Goal: Task Accomplishment & Management: Use online tool/utility

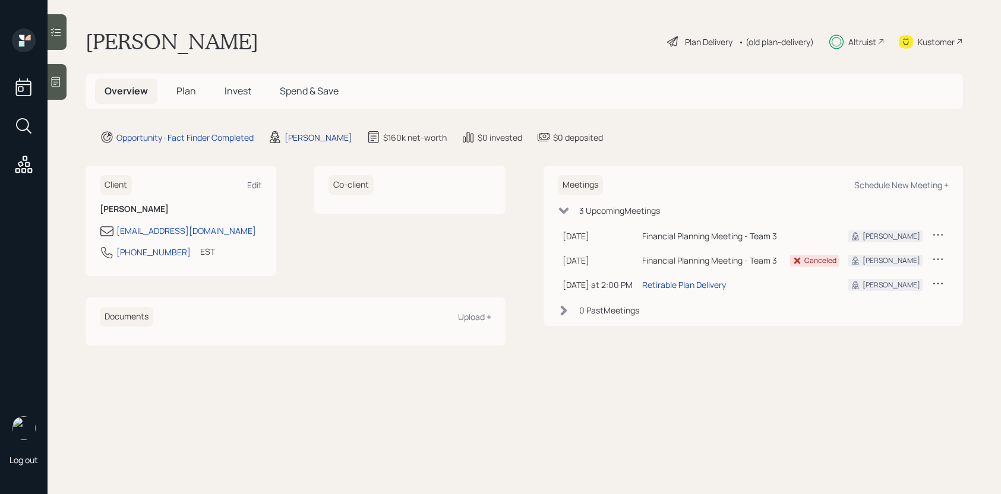
click at [318, 136] on div "[PERSON_NAME]" at bounding box center [318, 137] width 68 height 12
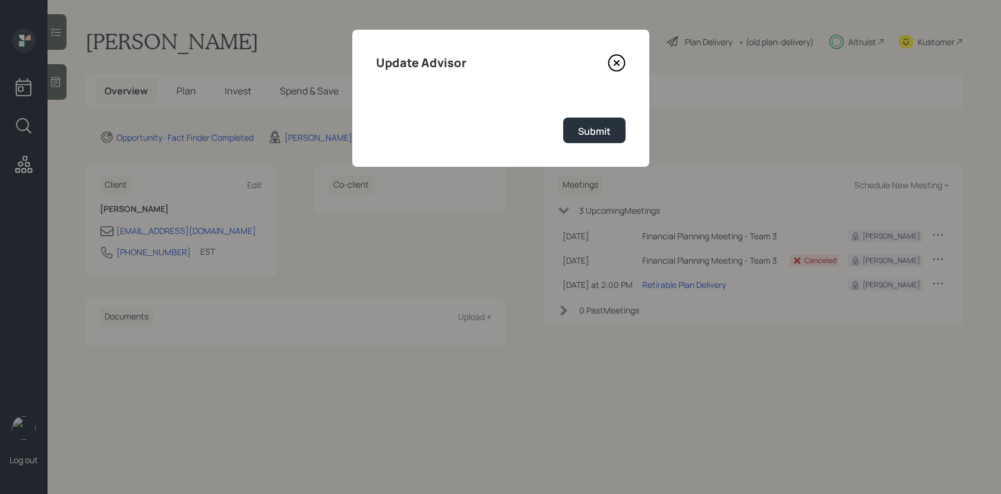
select select "59554aeb-d739-4552-90b9-0d27d70b4bf7"
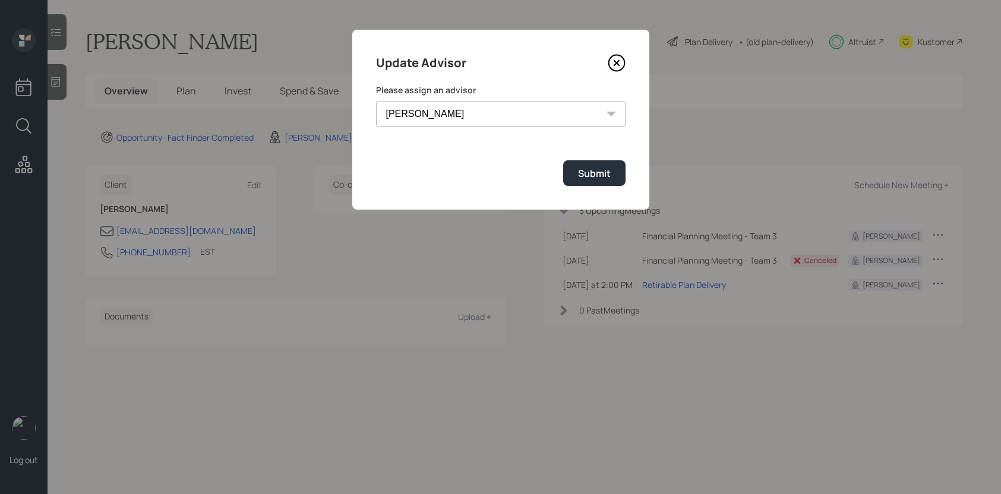
click at [501, 107] on select "[PERSON_NAME] [PERSON_NAME] [PERSON_NAME] [PERSON_NAME] End [PERSON_NAME] [PERS…" at bounding box center [500, 114] width 249 height 26
click at [618, 67] on icon at bounding box center [617, 63] width 18 height 18
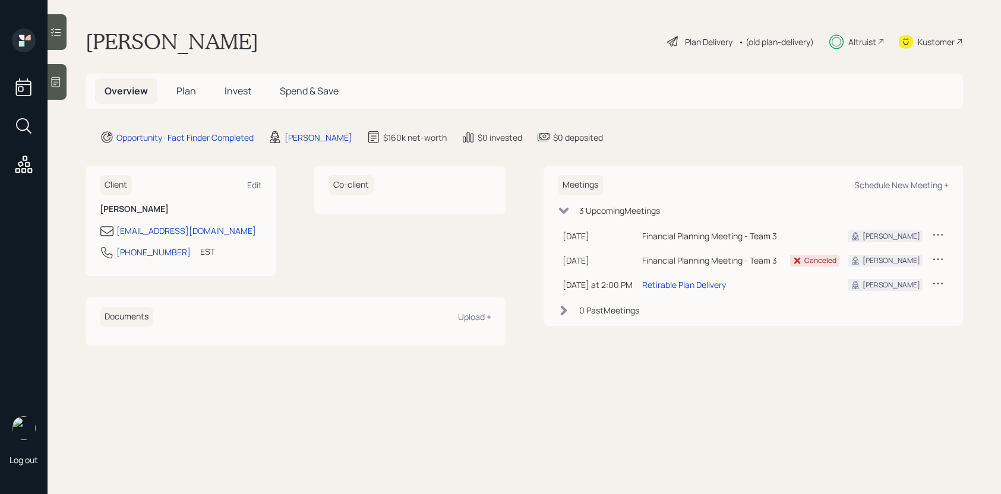
click at [232, 91] on span "Invest" at bounding box center [238, 90] width 27 height 13
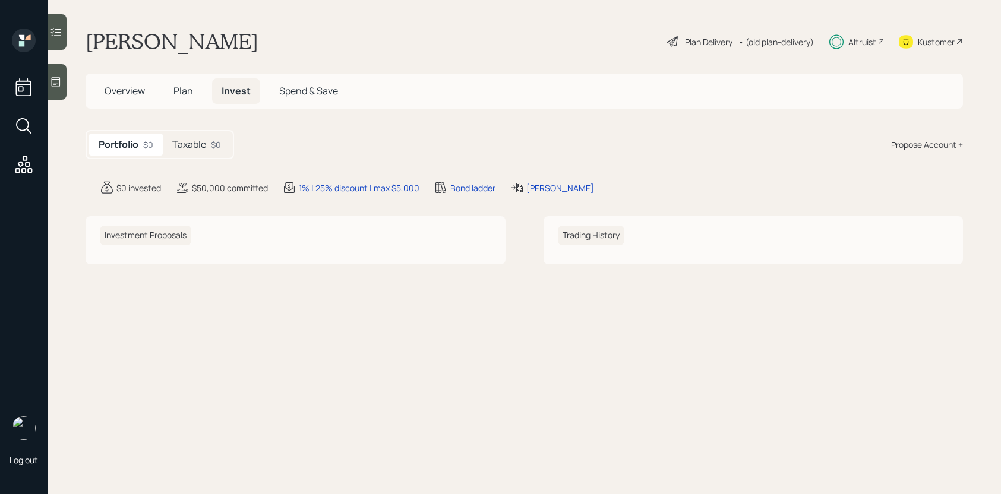
click at [189, 147] on h5 "Taxable" at bounding box center [189, 144] width 34 height 11
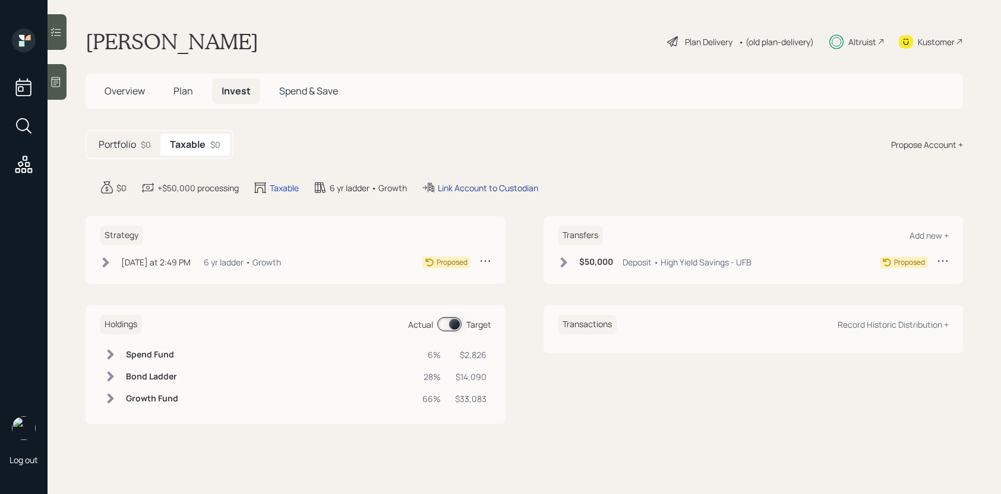
click at [473, 189] on div "Link Account to Custodian" at bounding box center [488, 188] width 100 height 12
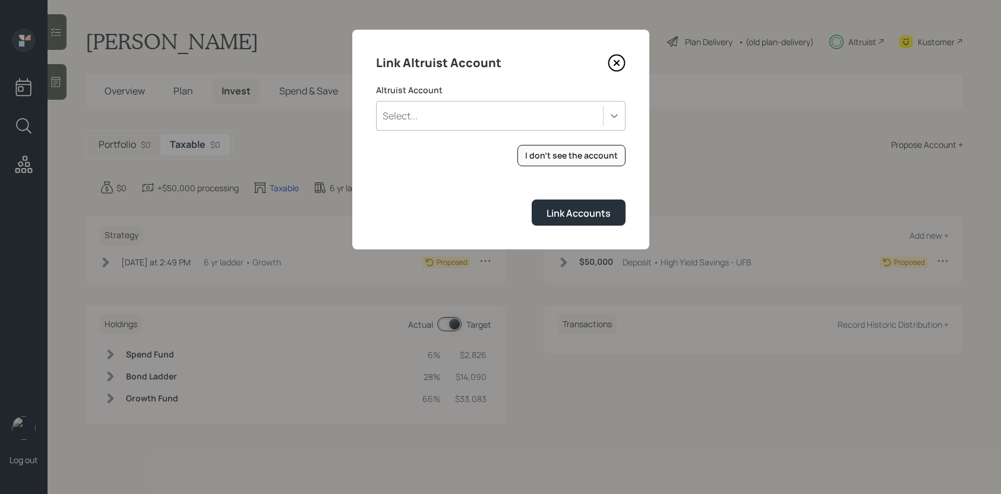
click at [619, 111] on icon at bounding box center [614, 116] width 12 height 12
drag, startPoint x: 489, startPoint y: 169, endPoint x: 510, endPoint y: 160, distance: 21.8
click at [489, 169] on form "Altruist Account Select... I don't see the account Altruist accounts are synced…" at bounding box center [500, 154] width 249 height 141
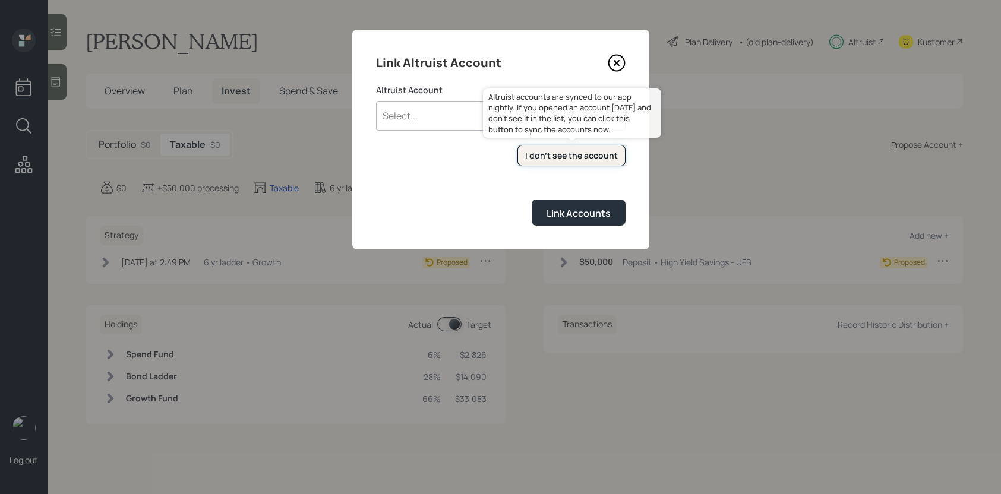
click at [567, 145] on button "I don't see the account" at bounding box center [571, 156] width 108 height 22
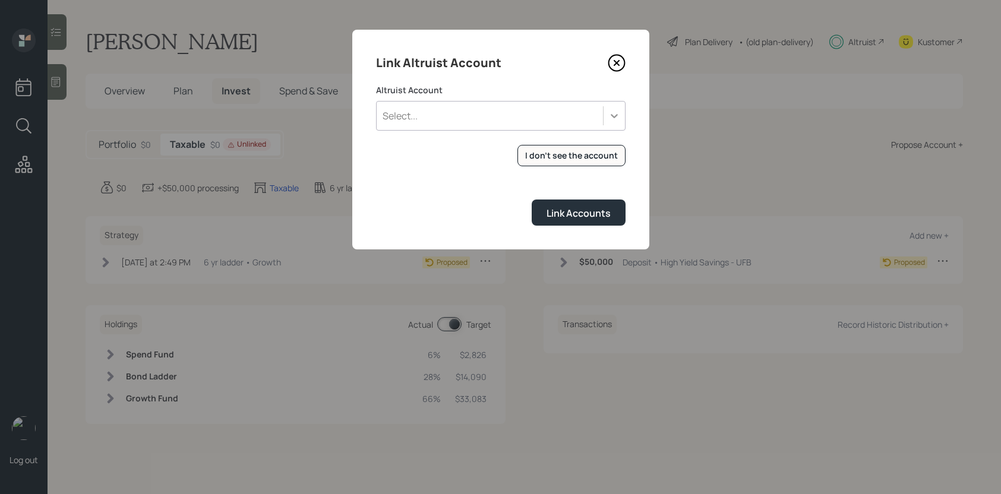
click at [615, 110] on icon at bounding box center [614, 116] width 12 height 12
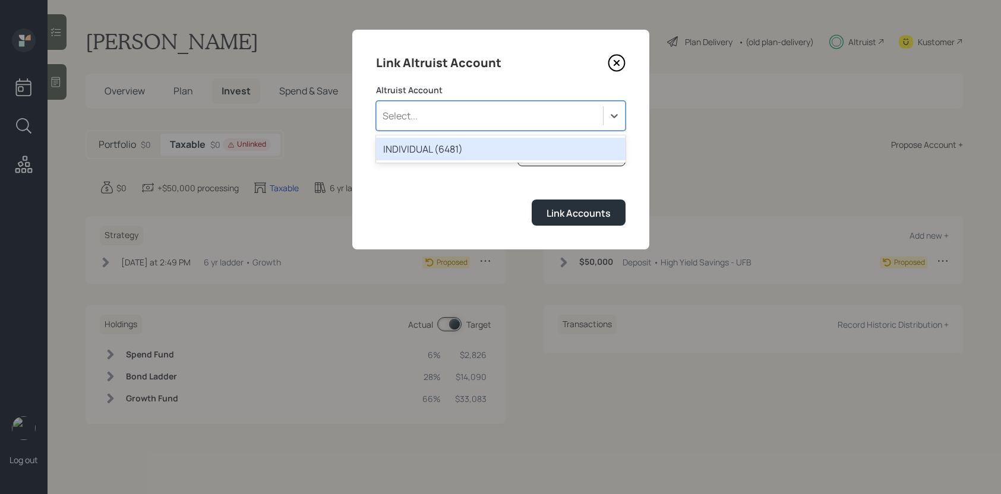
click at [523, 147] on div "INDIVIDUAL (6481)" at bounding box center [500, 149] width 249 height 23
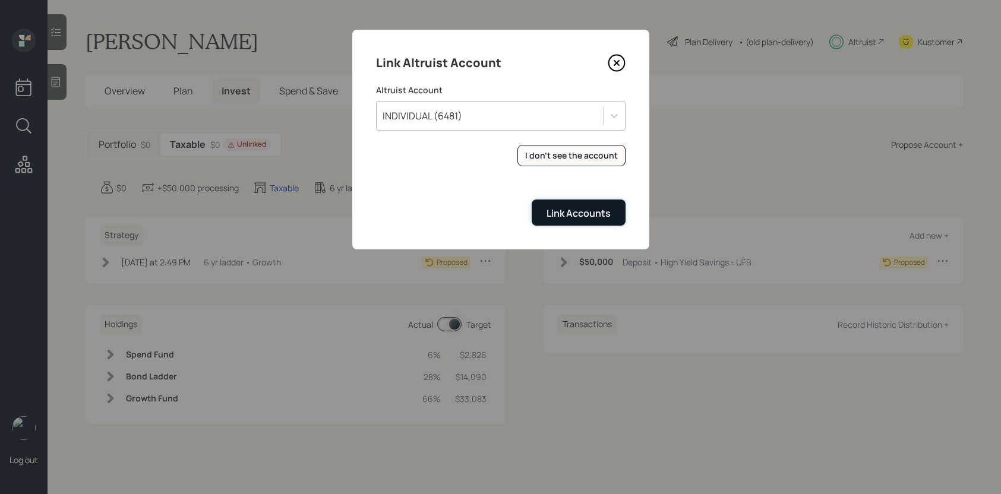
click at [595, 210] on div "Link Accounts" at bounding box center [578, 213] width 64 height 13
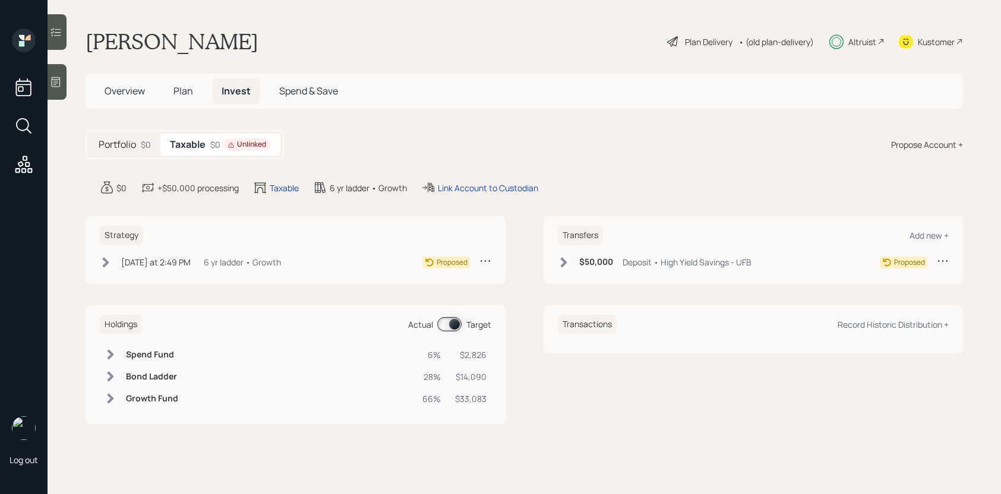
click at [577, 235] on h6 "Transfers" at bounding box center [580, 236] width 45 height 20
click at [562, 261] on icon at bounding box center [564, 263] width 12 height 12
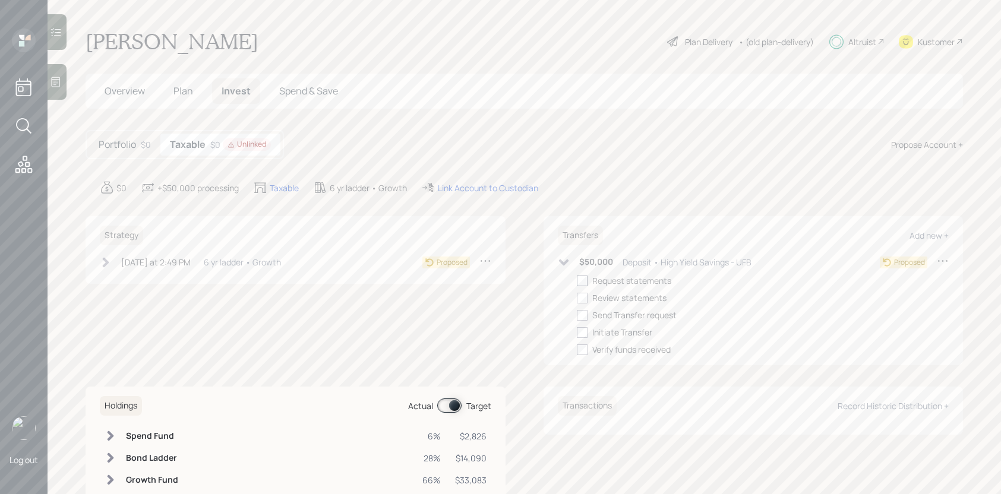
click at [581, 280] on div at bounding box center [582, 281] width 11 height 11
click at [577, 280] on input "checkbox" at bounding box center [576, 280] width 1 height 1
checkbox input "true"
click at [560, 261] on icon at bounding box center [563, 262] width 10 height 7
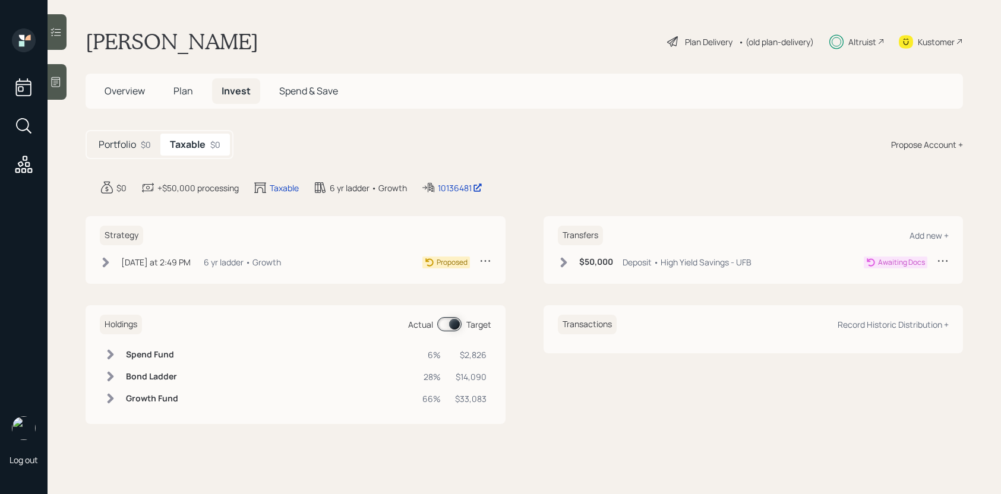
click at [122, 83] on h5 "Overview" at bounding box center [124, 91] width 59 height 26
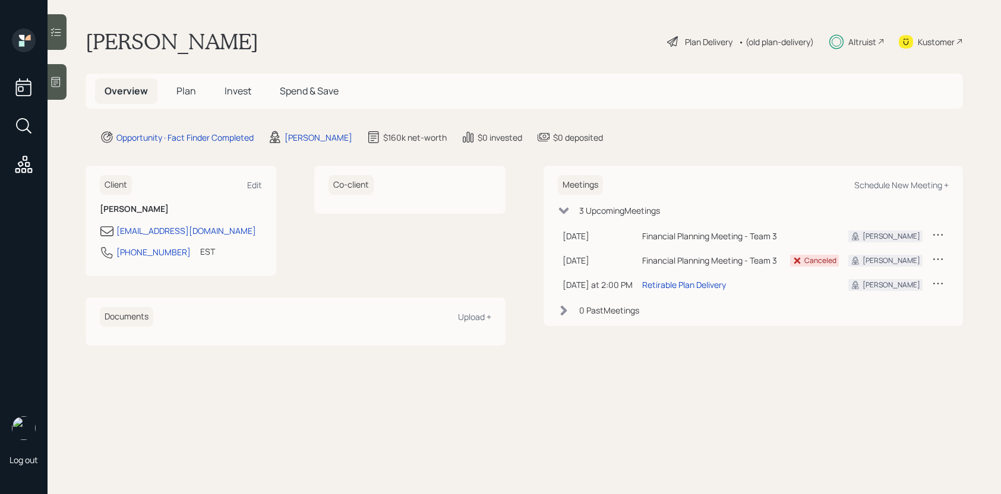
click at [185, 97] on span "Plan" at bounding box center [186, 90] width 20 height 13
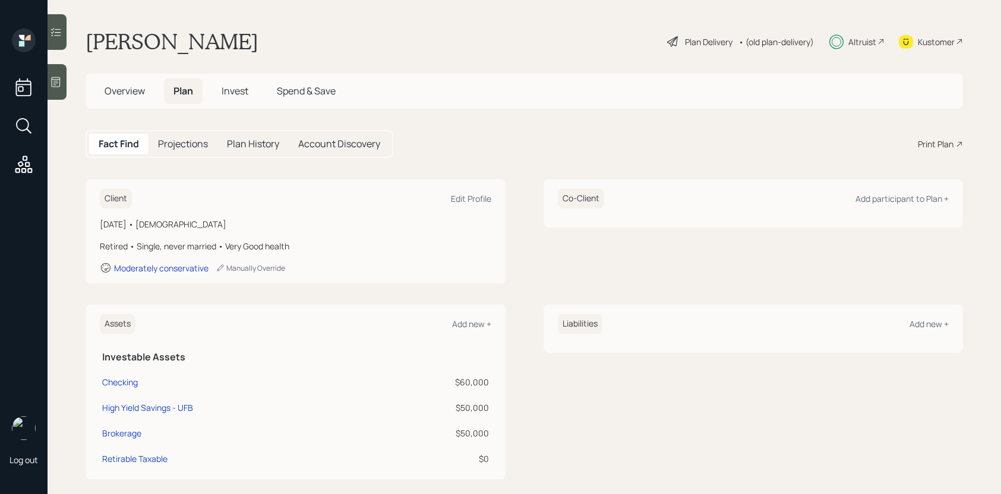
click at [918, 146] on div "Print Plan" at bounding box center [936, 144] width 36 height 12
